Goal: Find specific page/section: Find specific page/section

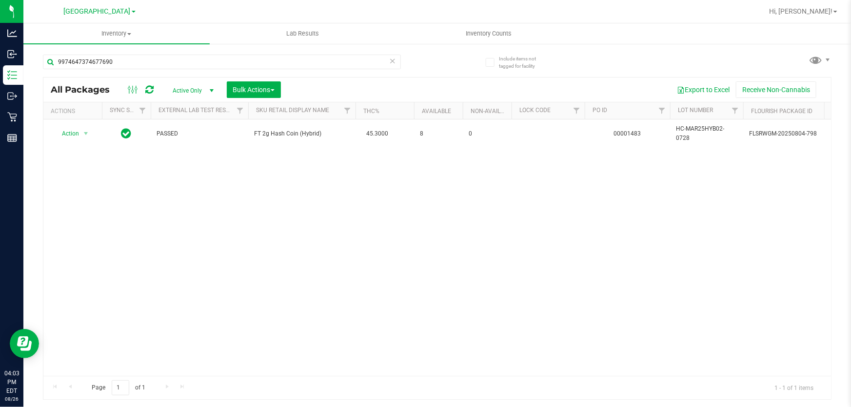
click at [152, 54] on div "9974647374677690" at bounding box center [240, 61] width 394 height 31
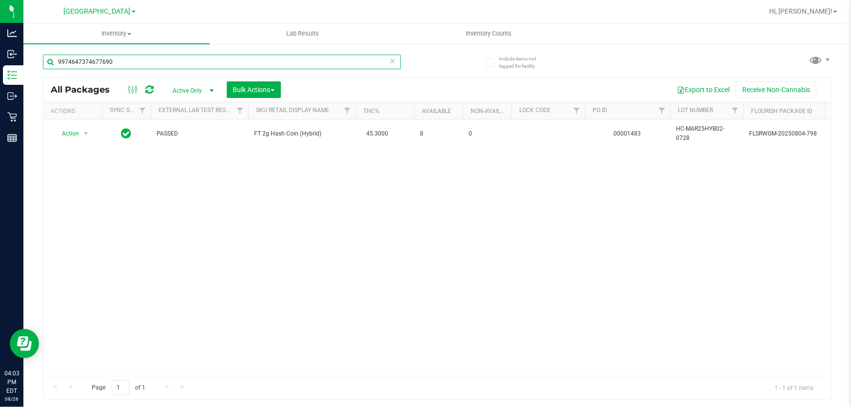
click at [151, 60] on input "9974647374677690" at bounding box center [222, 62] width 358 height 15
click at [149, 62] on input "9974647374677690" at bounding box center [222, 62] width 358 height 15
type input "ago"
click at [149, 62] on input "ago" at bounding box center [222, 62] width 358 height 15
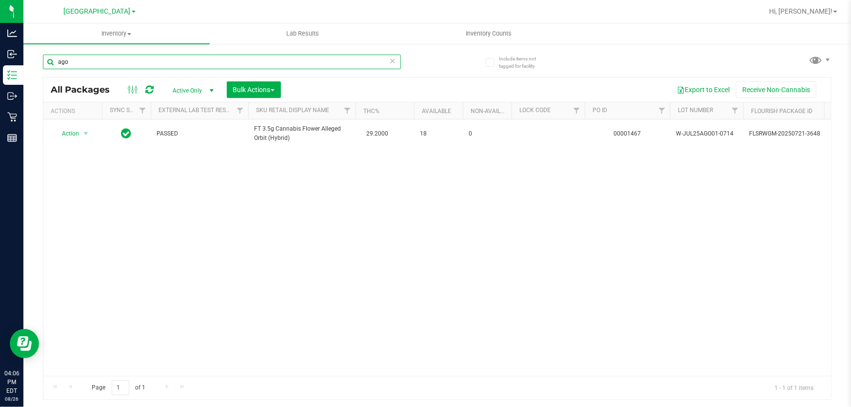
click at [149, 62] on input "ago" at bounding box center [222, 62] width 358 height 15
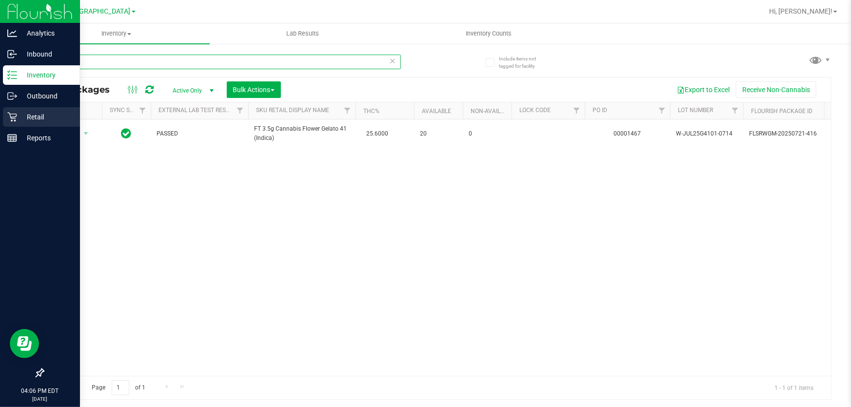
type input "g41"
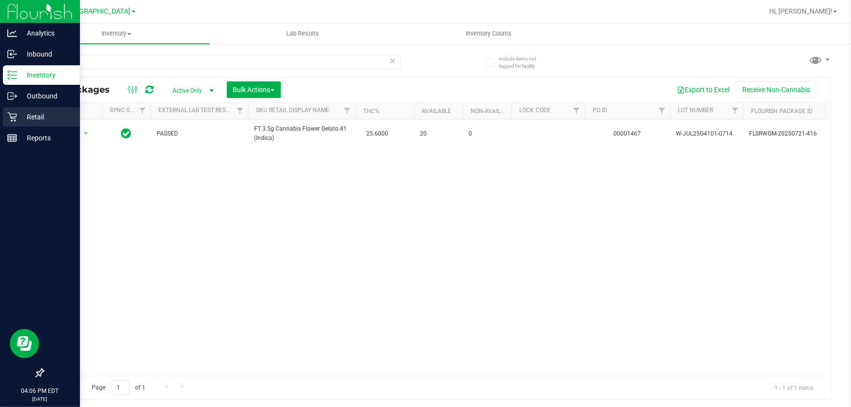
click at [17, 127] on link "Retail" at bounding box center [40, 117] width 80 height 21
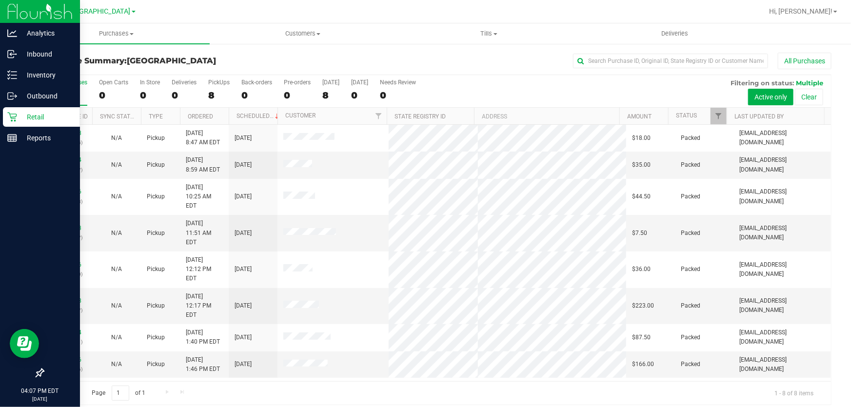
click at [19, 120] on p "Retail" at bounding box center [46, 117] width 58 height 12
